Goal: Task Accomplishment & Management: Manage account settings

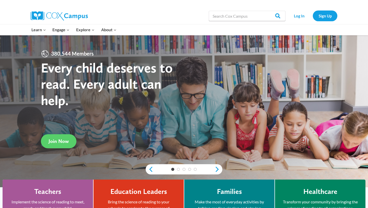
scroll to position [4, 0]
click at [328, 14] on link "Sign Up" at bounding box center [325, 15] width 25 height 10
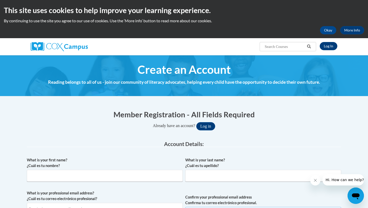
type input "[EMAIL_ADDRESS][DOMAIN_NAME]"
click at [331, 48] on link "Log In" at bounding box center [329, 46] width 18 height 8
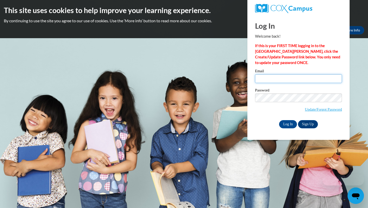
type input "[EMAIL_ADDRESS][DOMAIN_NAME]"
click at [299, 83] on div "Email [EMAIL_ADDRESS][DOMAIN_NAME]" at bounding box center [298, 78] width 87 height 18
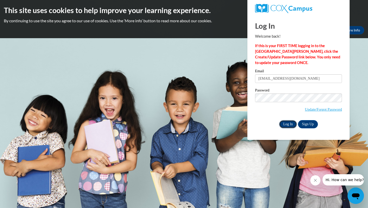
click at [284, 123] on input "Log In" at bounding box center [288, 124] width 18 height 8
